Goal: Information Seeking & Learning: Learn about a topic

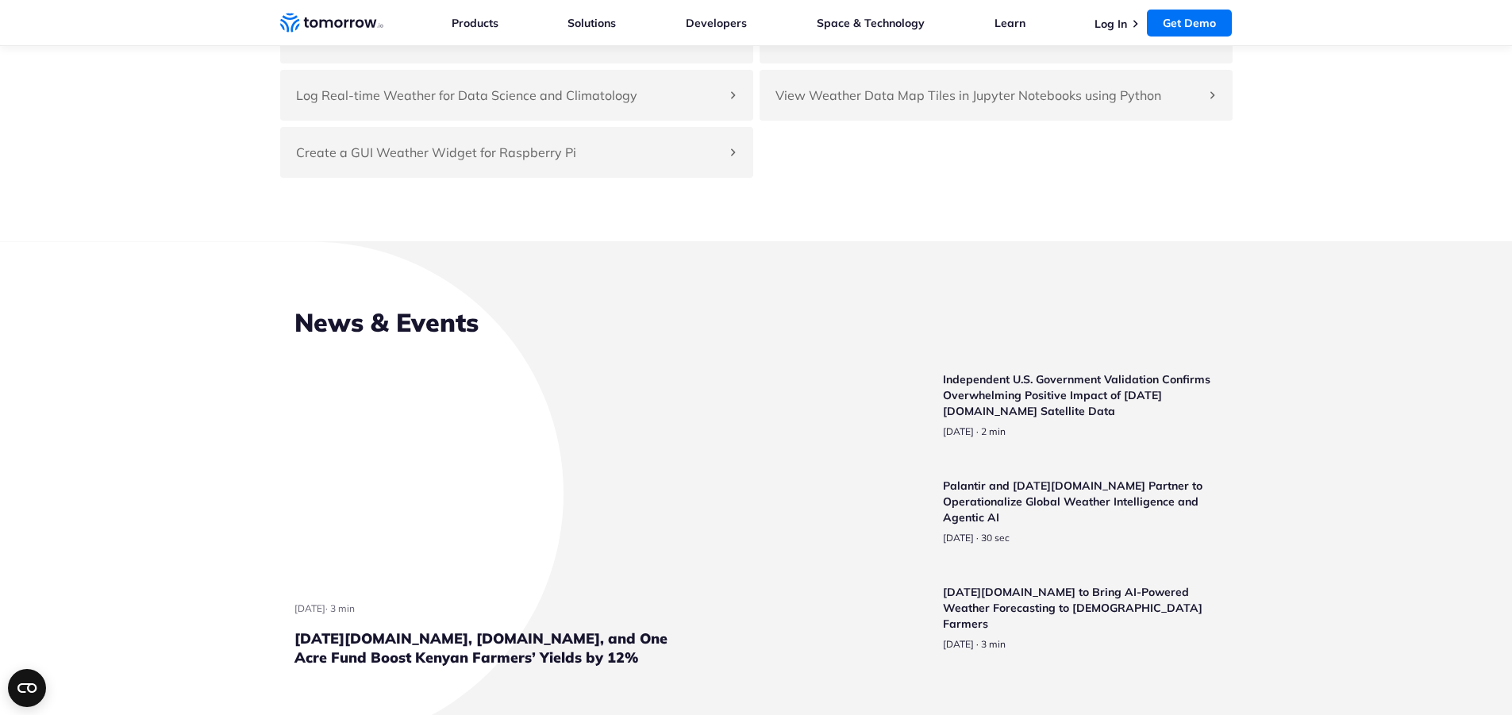
scroll to position [3732, 0]
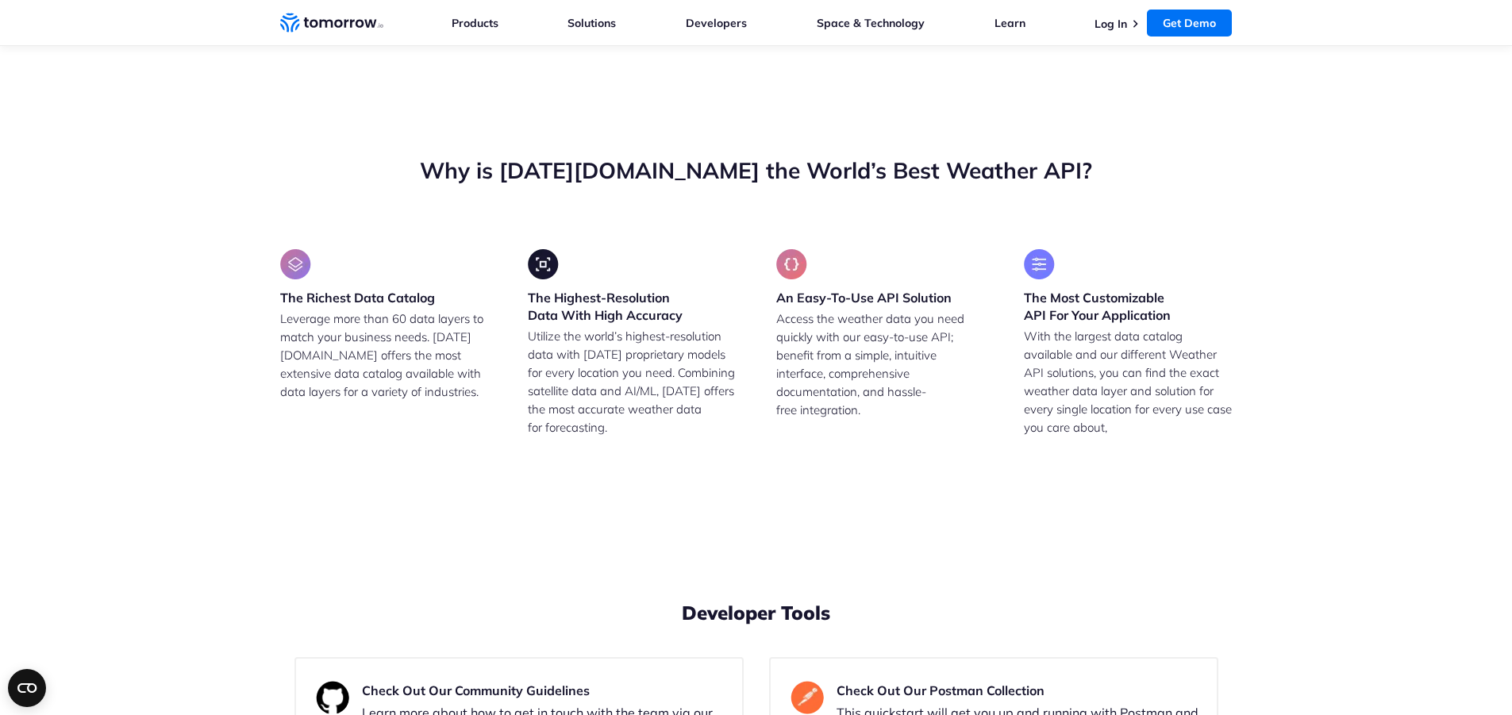
drag, startPoint x: 445, startPoint y: 441, endPoint x: 570, endPoint y: 445, distance: 125.5
drag, startPoint x: 483, startPoint y: 468, endPoint x: 532, endPoint y: 469, distance: 49.2
drag, startPoint x: 514, startPoint y: 491, endPoint x: 389, endPoint y: 495, distance: 125.5
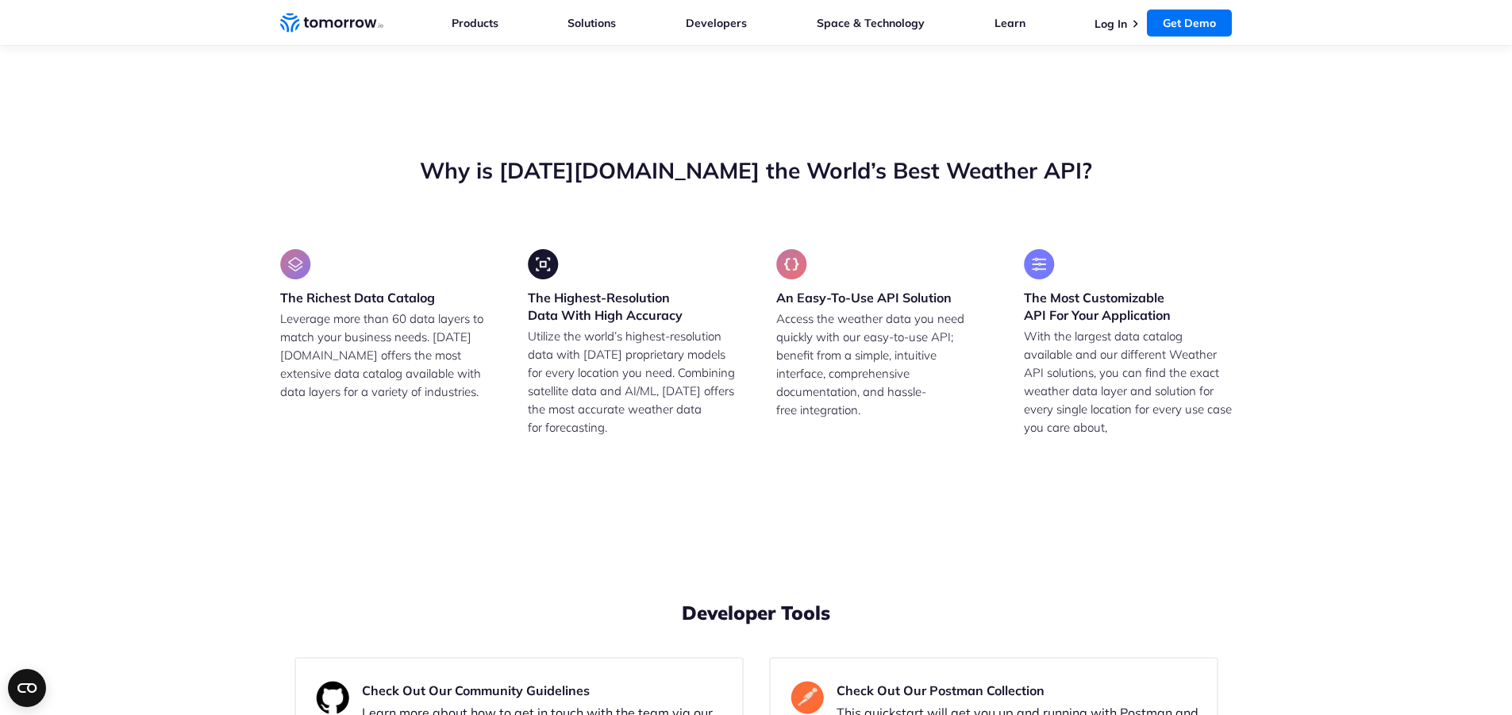
drag, startPoint x: 396, startPoint y: 294, endPoint x: 479, endPoint y: 293, distance: 82.6
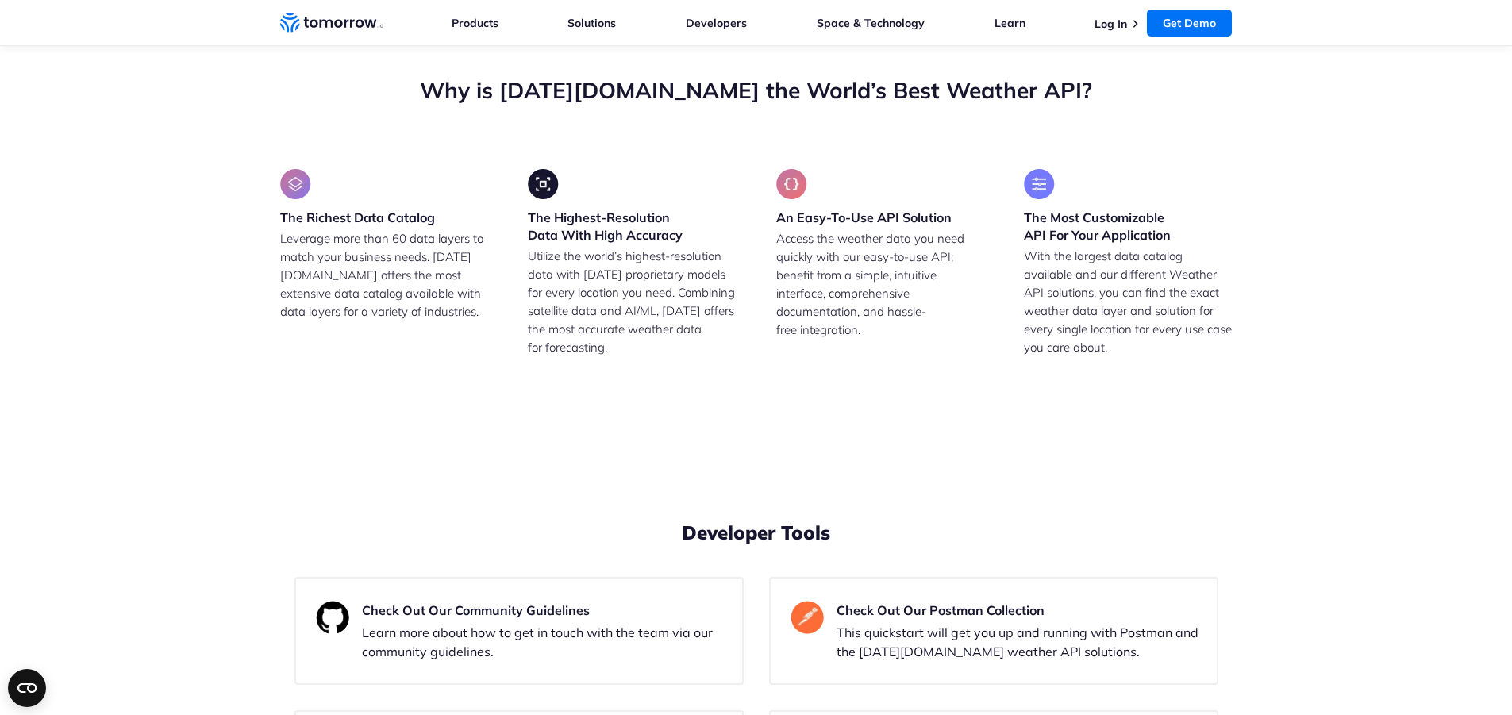
scroll to position [3811, 0]
drag, startPoint x: 582, startPoint y: 364, endPoint x: 377, endPoint y: 356, distance: 204.9
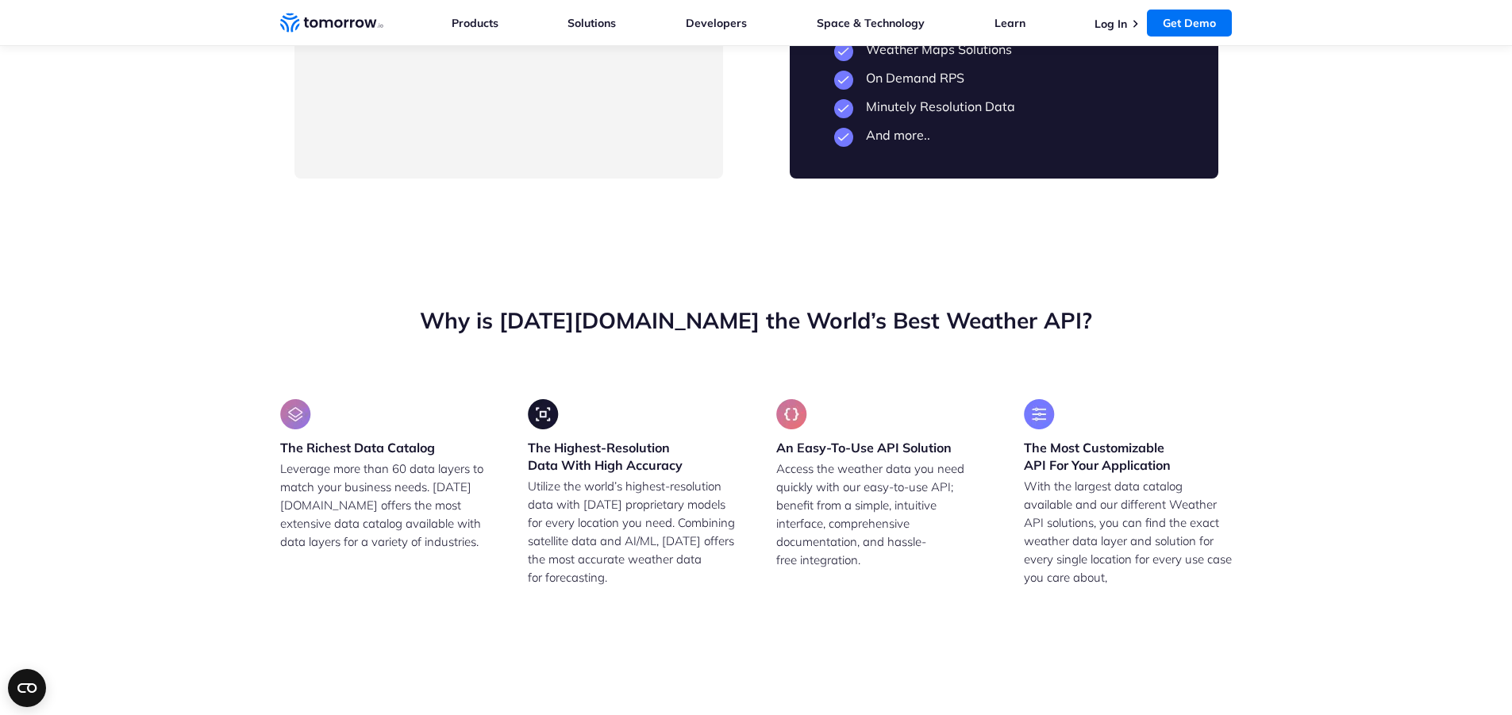
scroll to position [3573, 0]
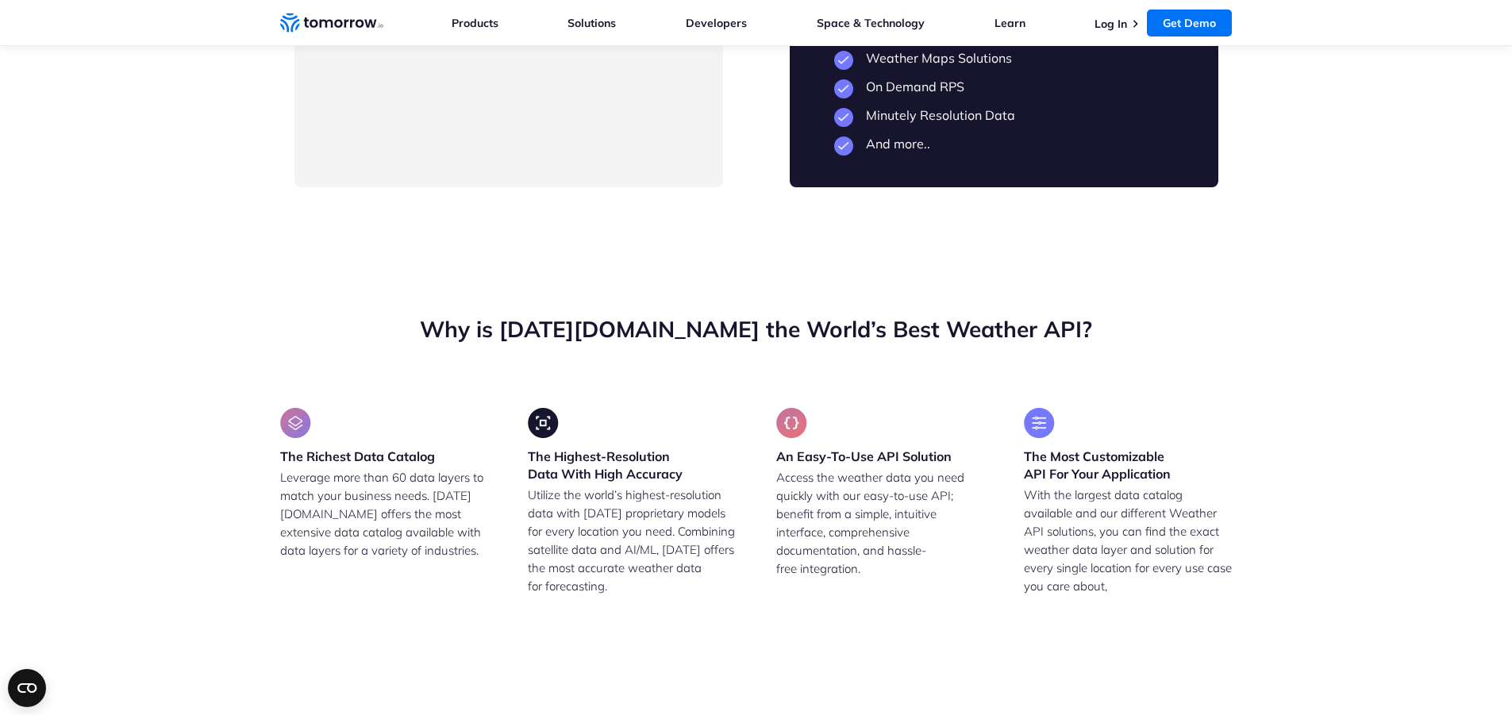
drag, startPoint x: 347, startPoint y: 291, endPoint x: 592, endPoint y: 290, distance: 245.3
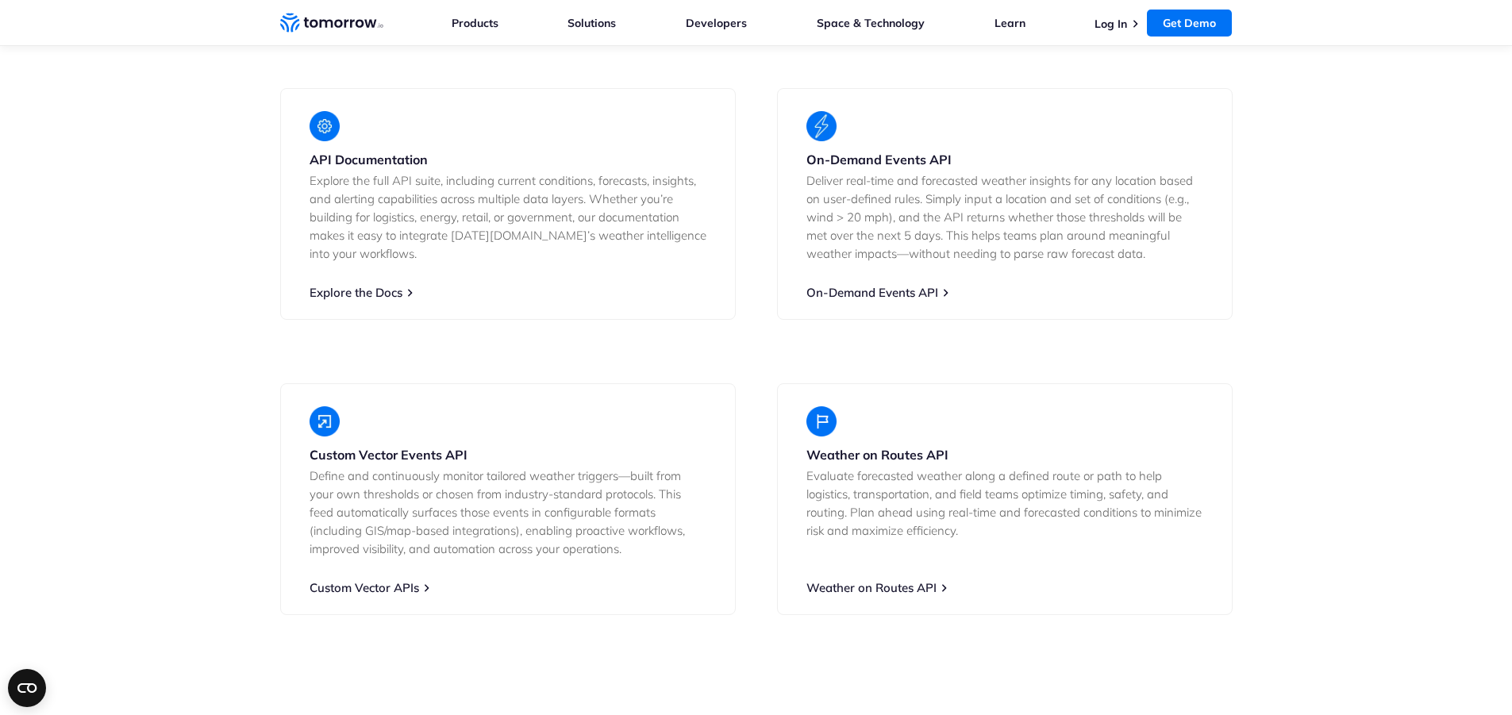
scroll to position [2859, 0]
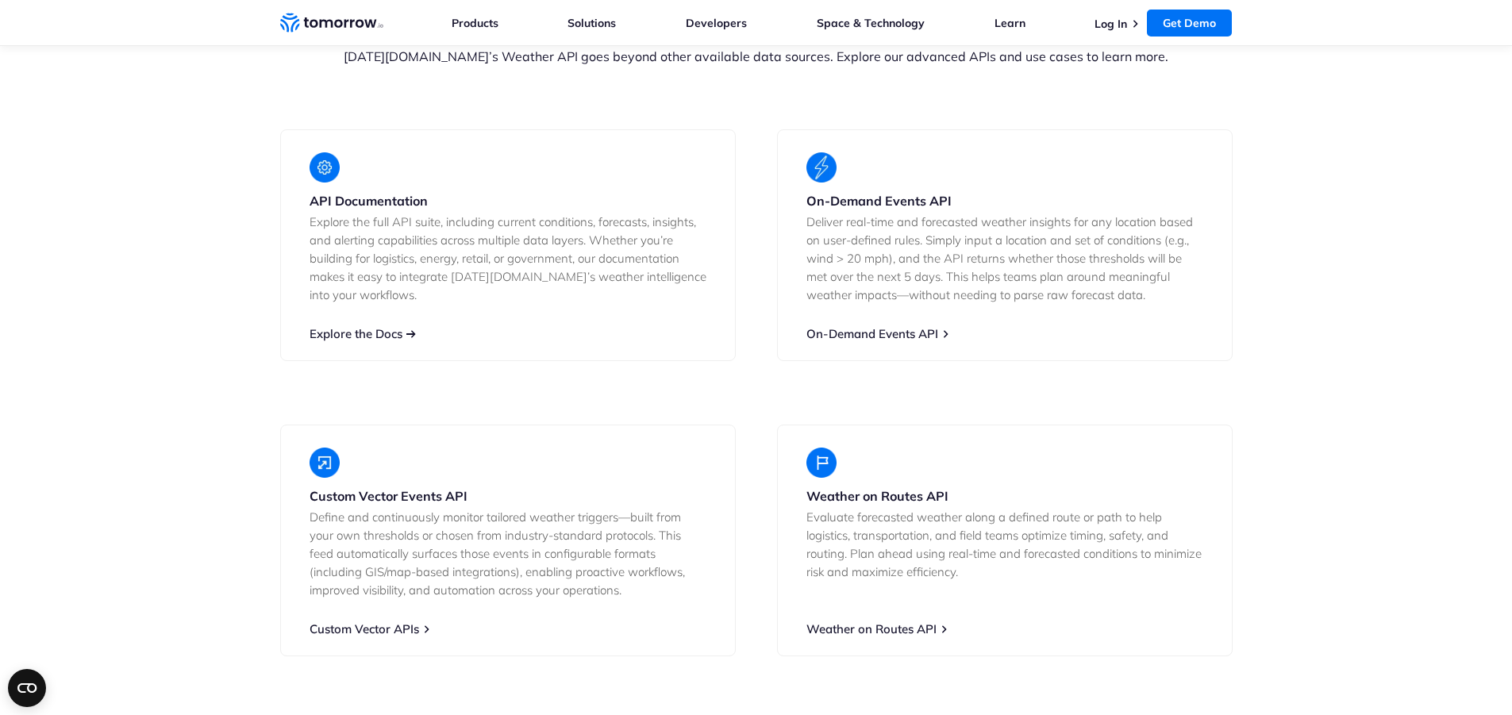
click at [386, 341] on link "Explore the Docs" at bounding box center [356, 333] width 93 height 15
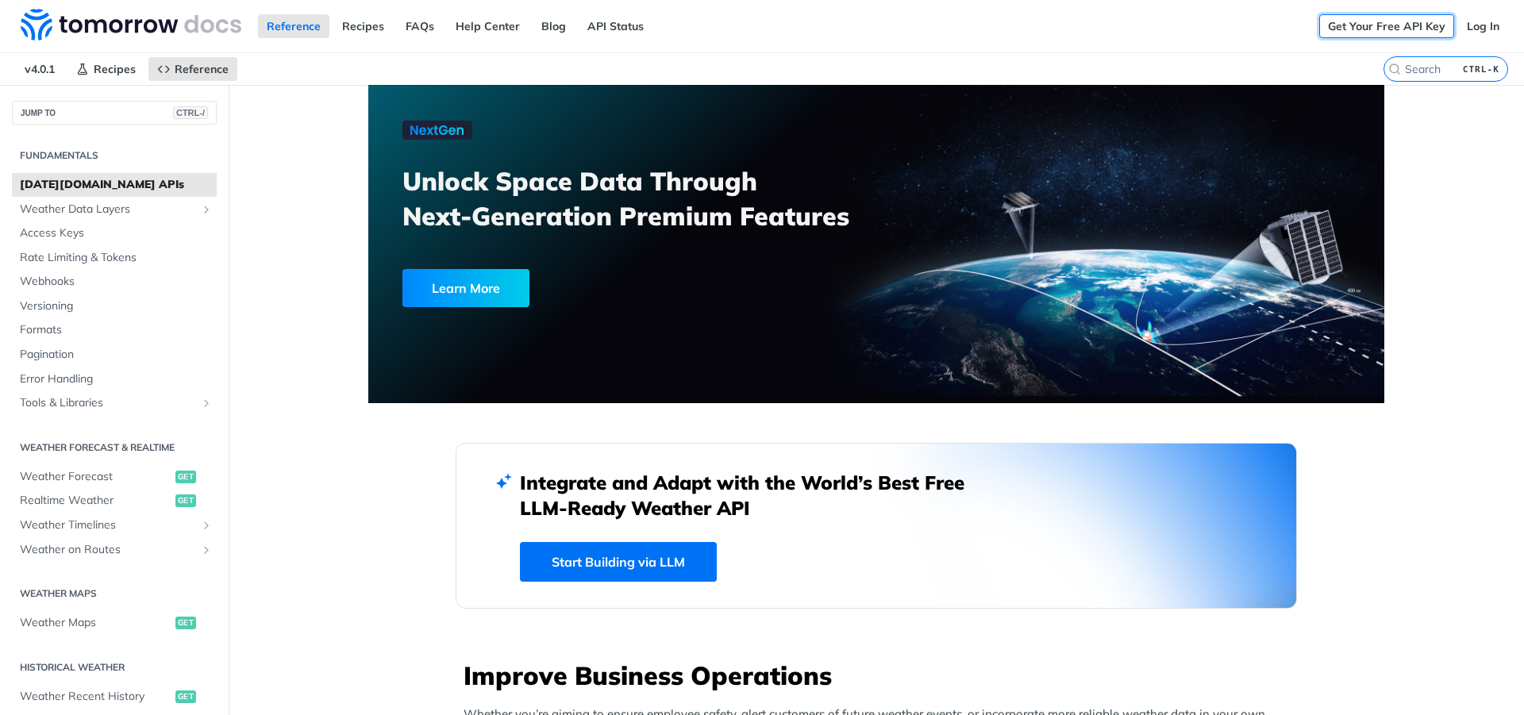
click at [1395, 32] on link "Get Your Free API Key" at bounding box center [1386, 26] width 135 height 24
click at [1483, 23] on link "Log In" at bounding box center [1483, 26] width 50 height 24
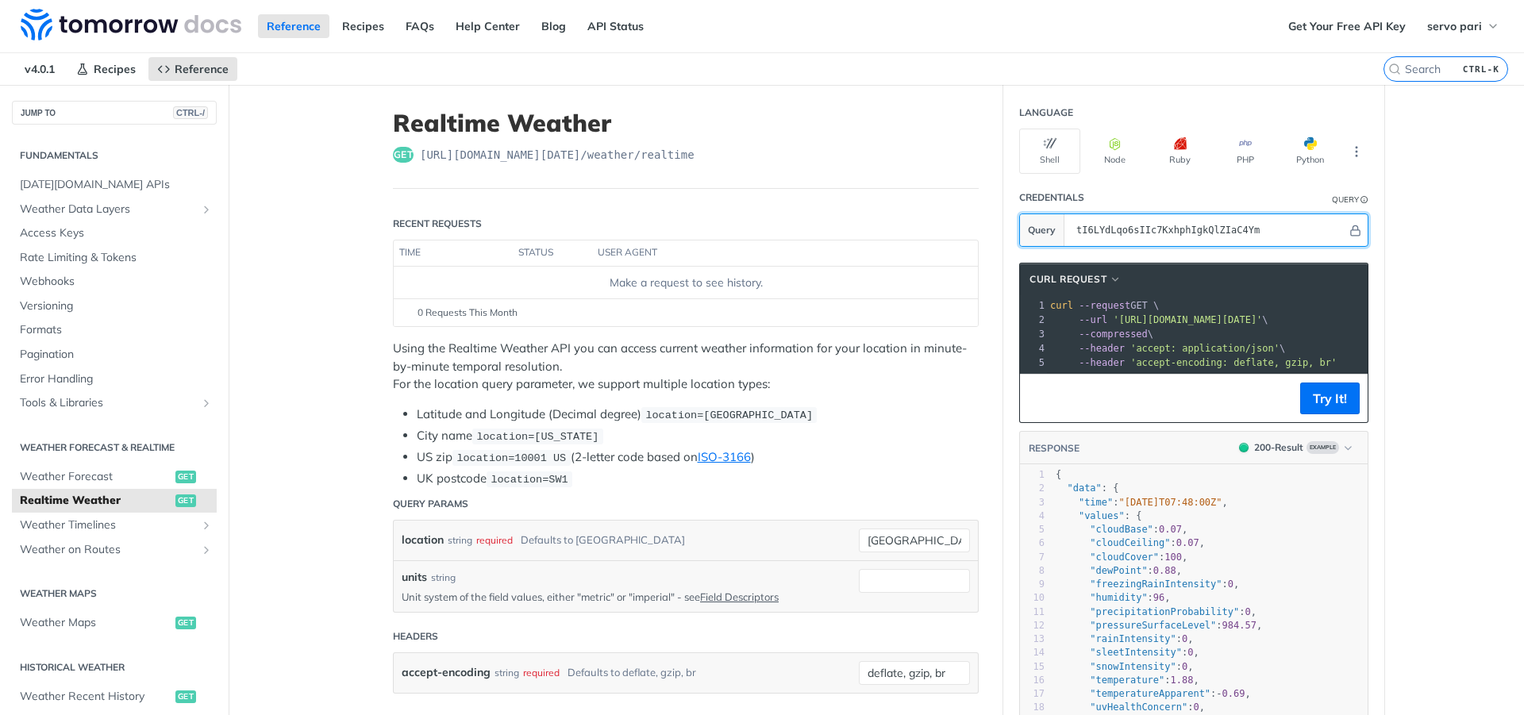
click at [1170, 231] on input "tI6LYdLqo6sIIc7KxhphIgkQlZIaC4Ym" at bounding box center [1207, 230] width 279 height 32
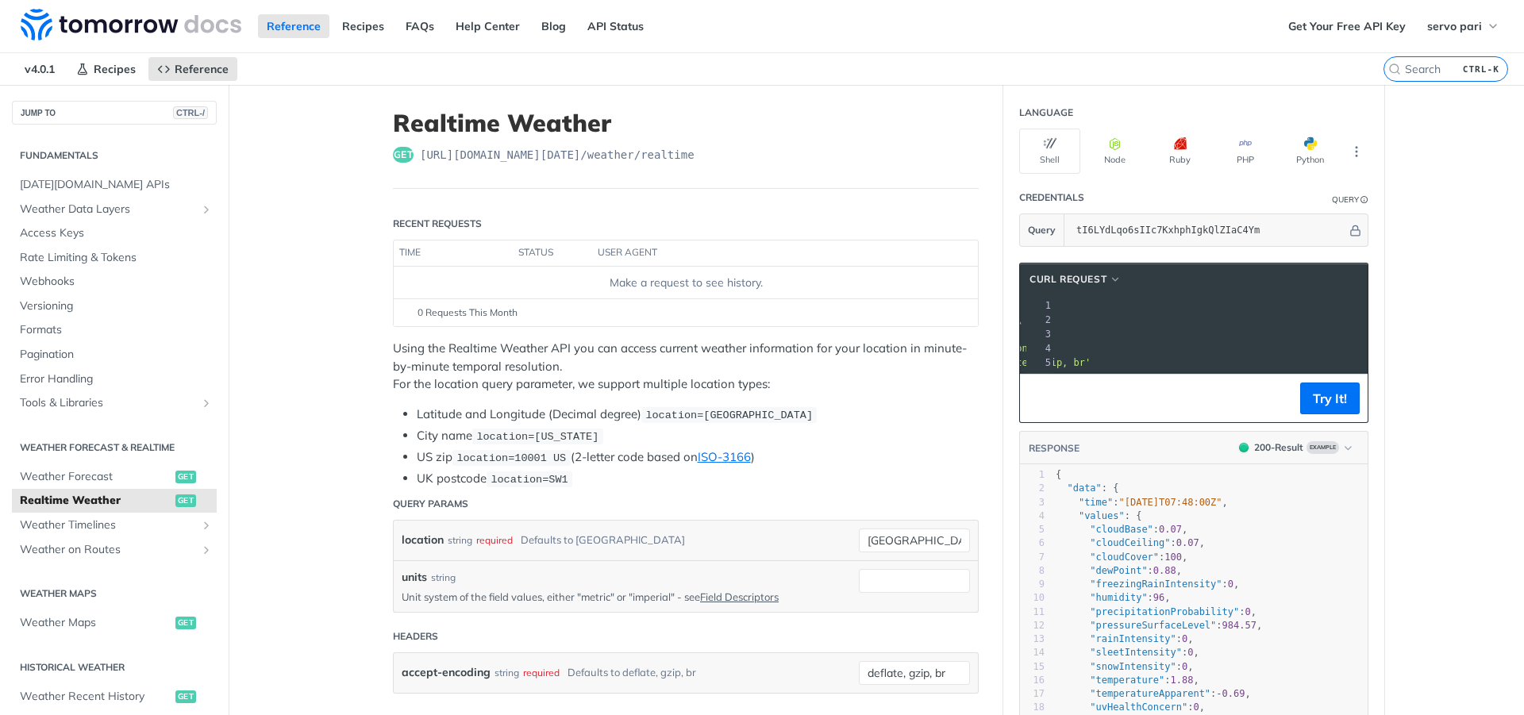
scroll to position [0, 287]
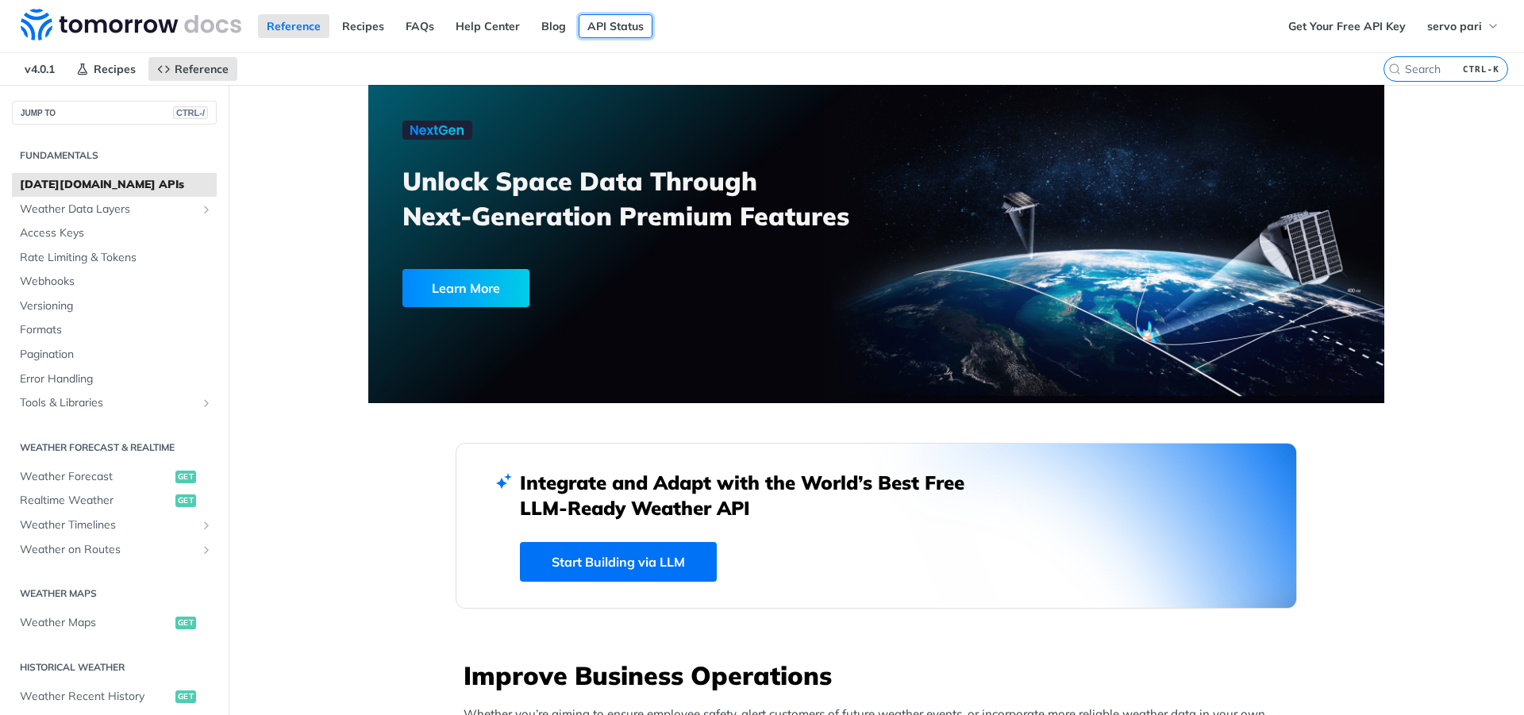
click at [614, 23] on link "API Status" at bounding box center [616, 26] width 74 height 24
click at [1432, 70] on input "search" at bounding box center [1427, 69] width 162 height 14
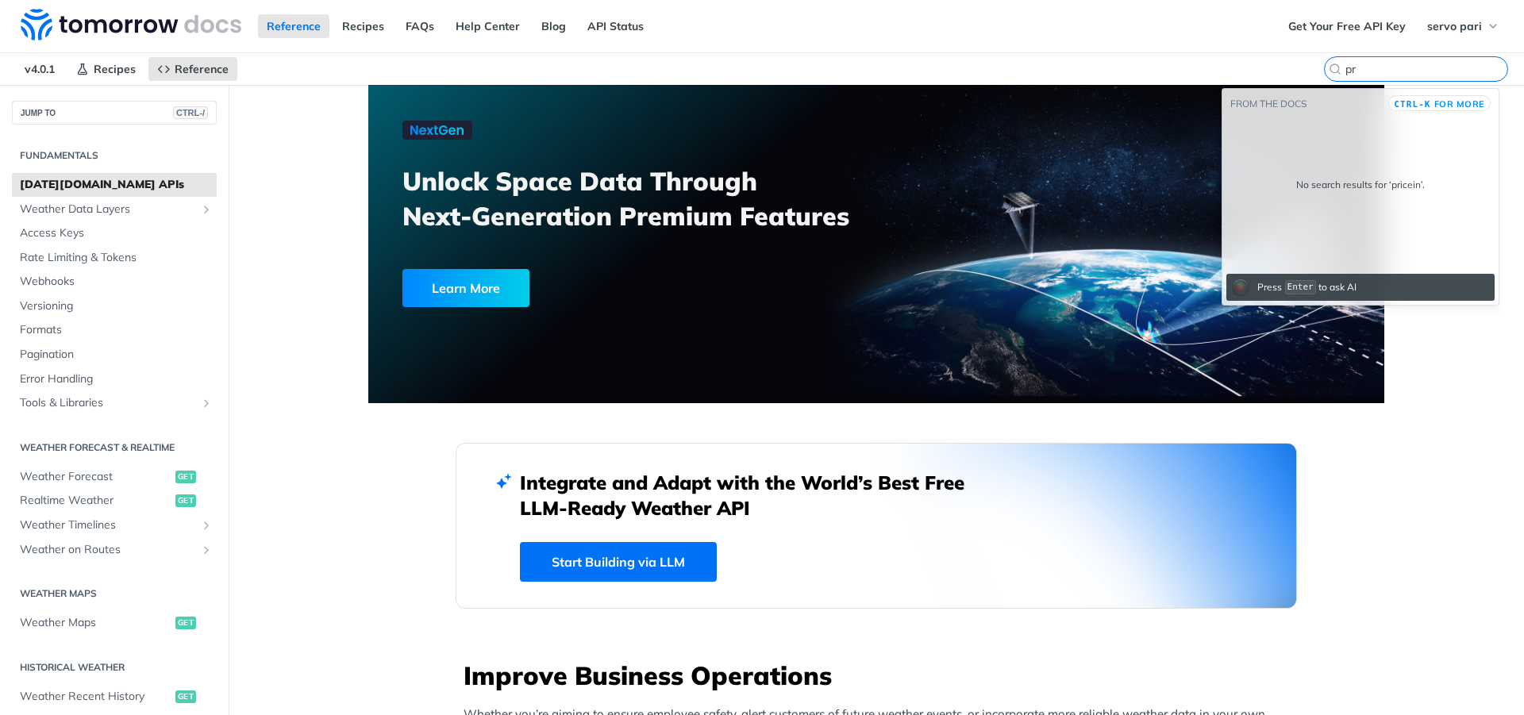
type input "p"
